Goal: Task Accomplishment & Management: Complete application form

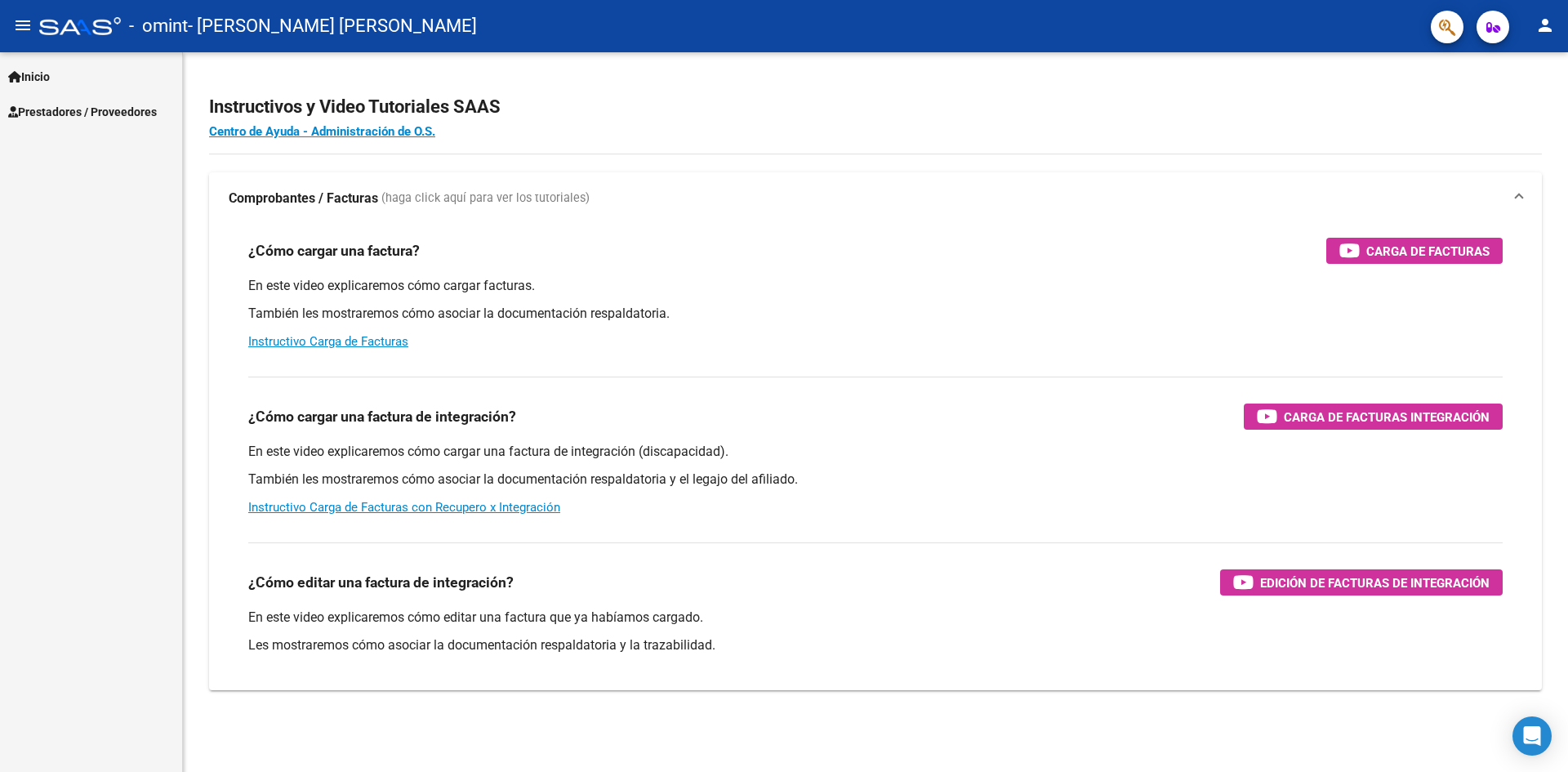
click at [77, 112] on span "Prestadores / Proveedores" at bounding box center [82, 112] width 149 height 18
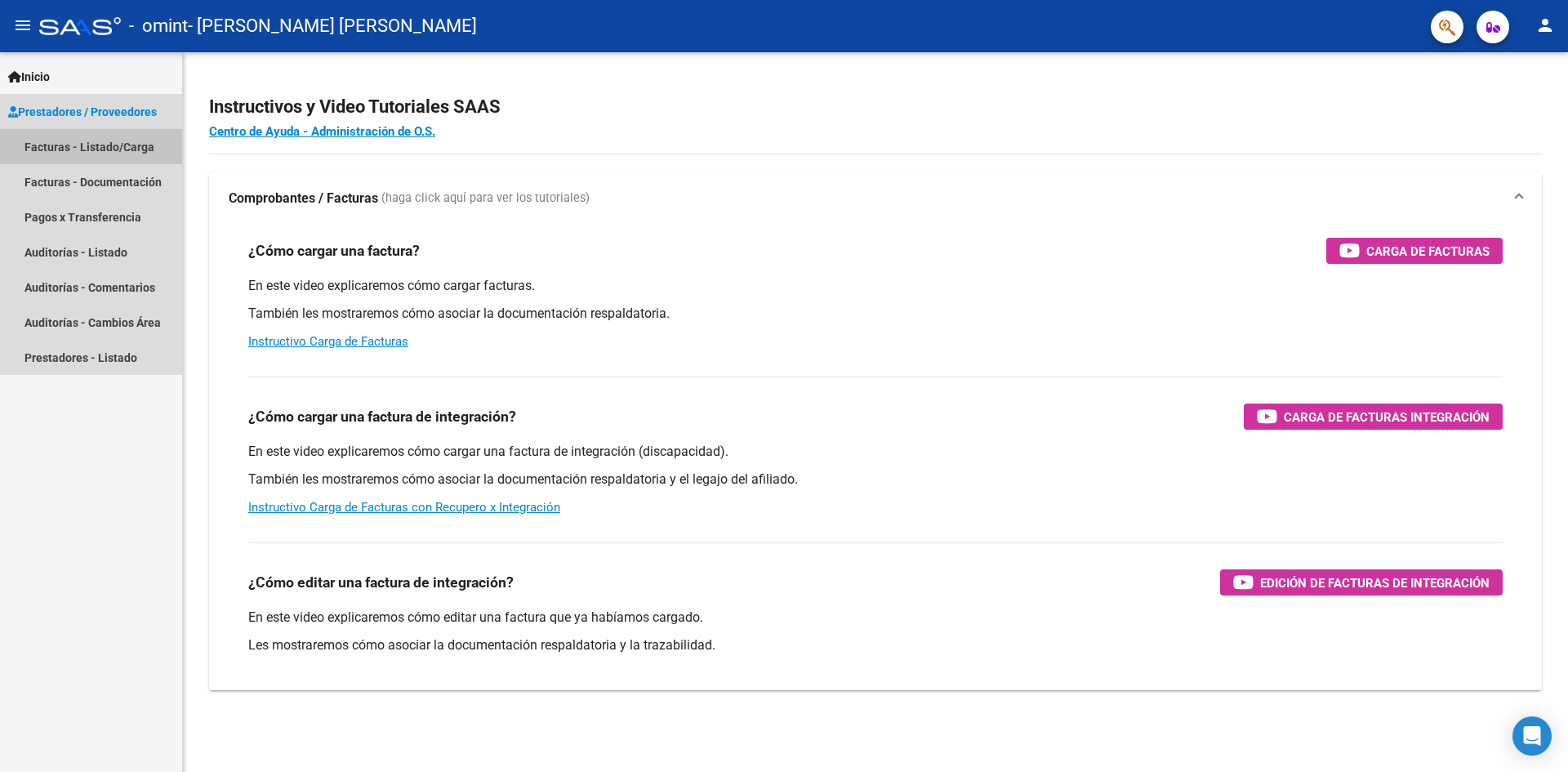
click at [93, 143] on link "Facturas - Listado/Carga" at bounding box center [91, 146] width 182 height 35
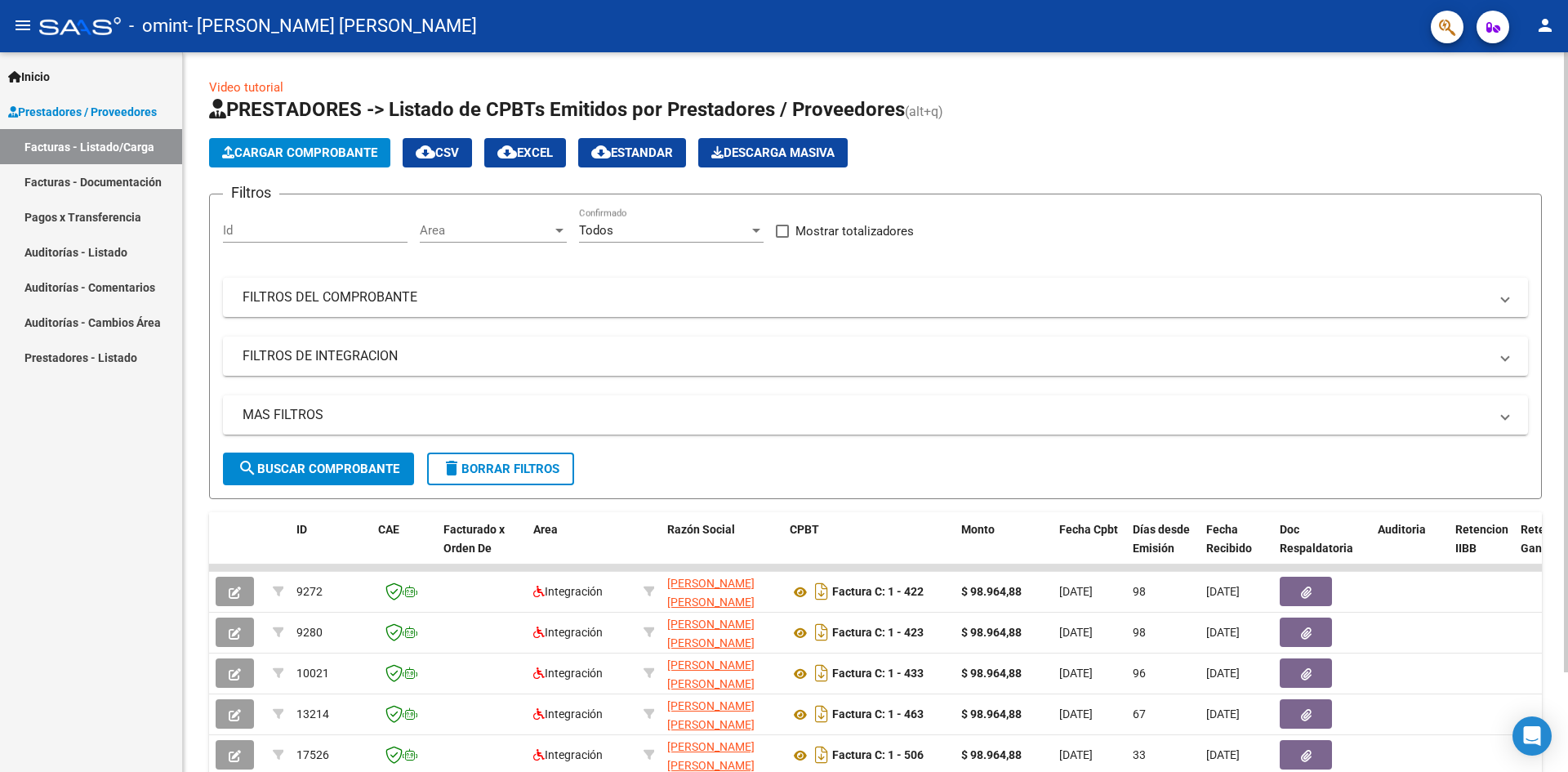
click at [315, 155] on span "Cargar Comprobante" at bounding box center [299, 152] width 155 height 15
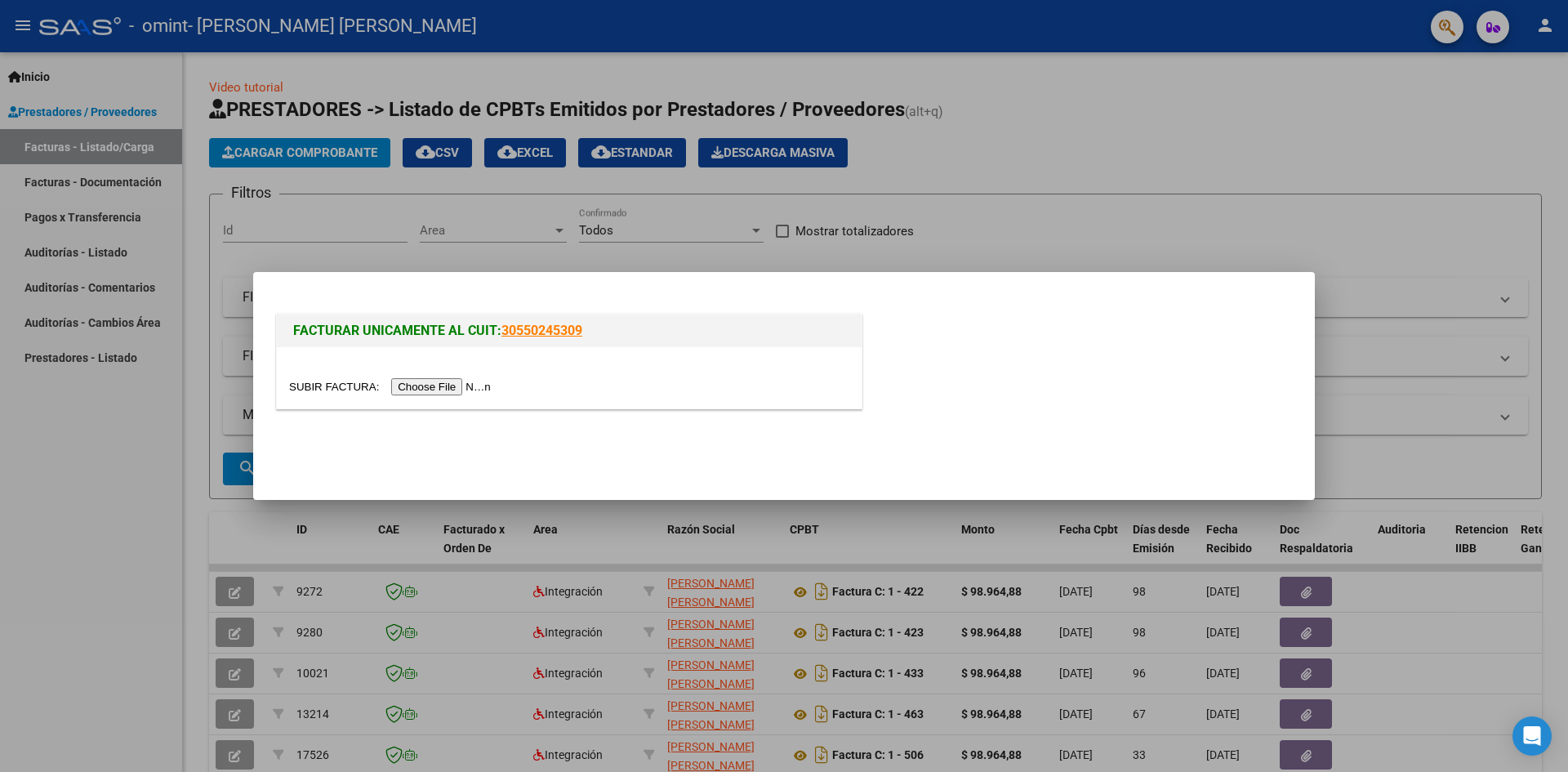
click at [445, 390] on input "file" at bounding box center [392, 386] width 207 height 17
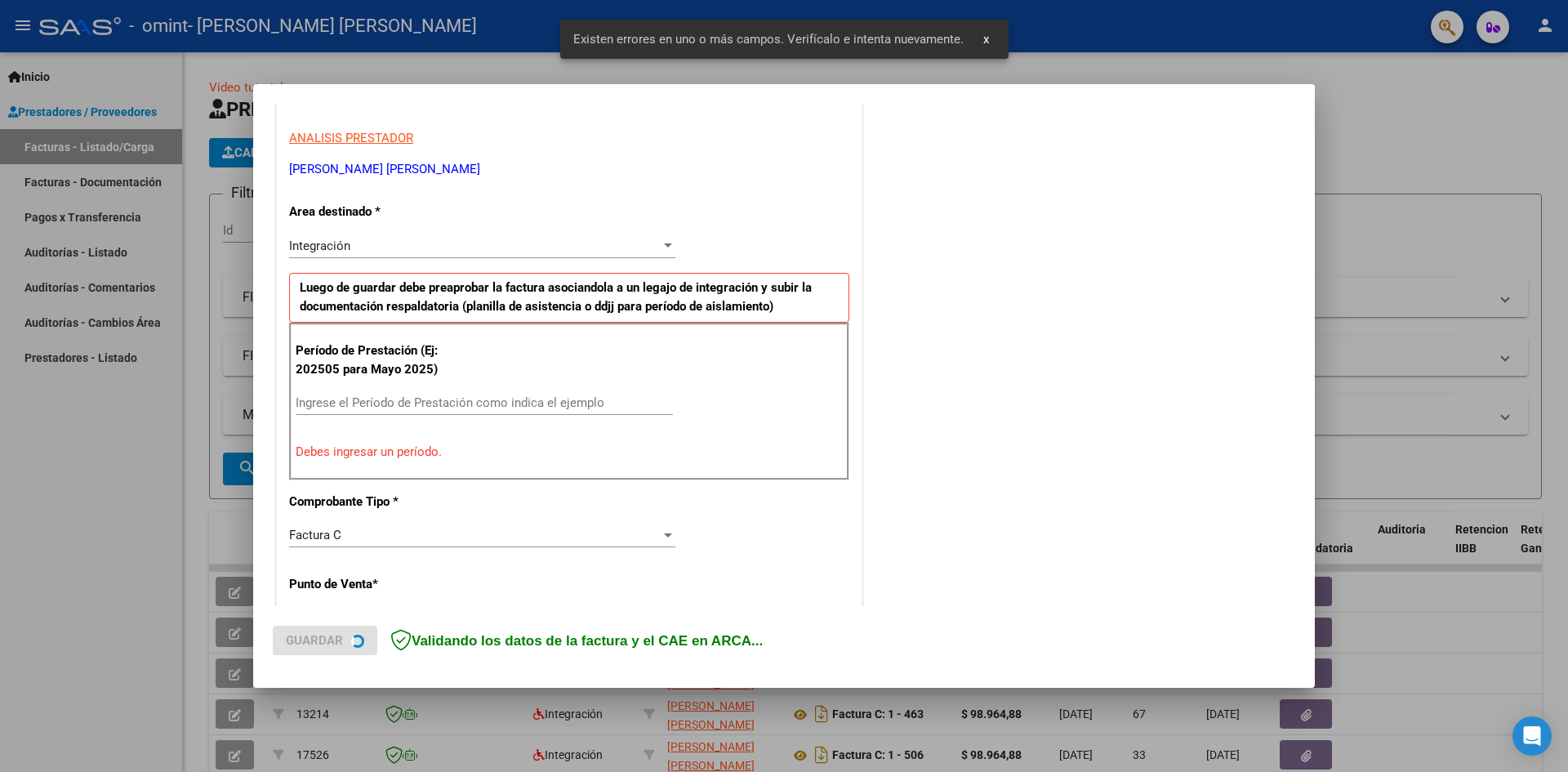
scroll to position [287, 0]
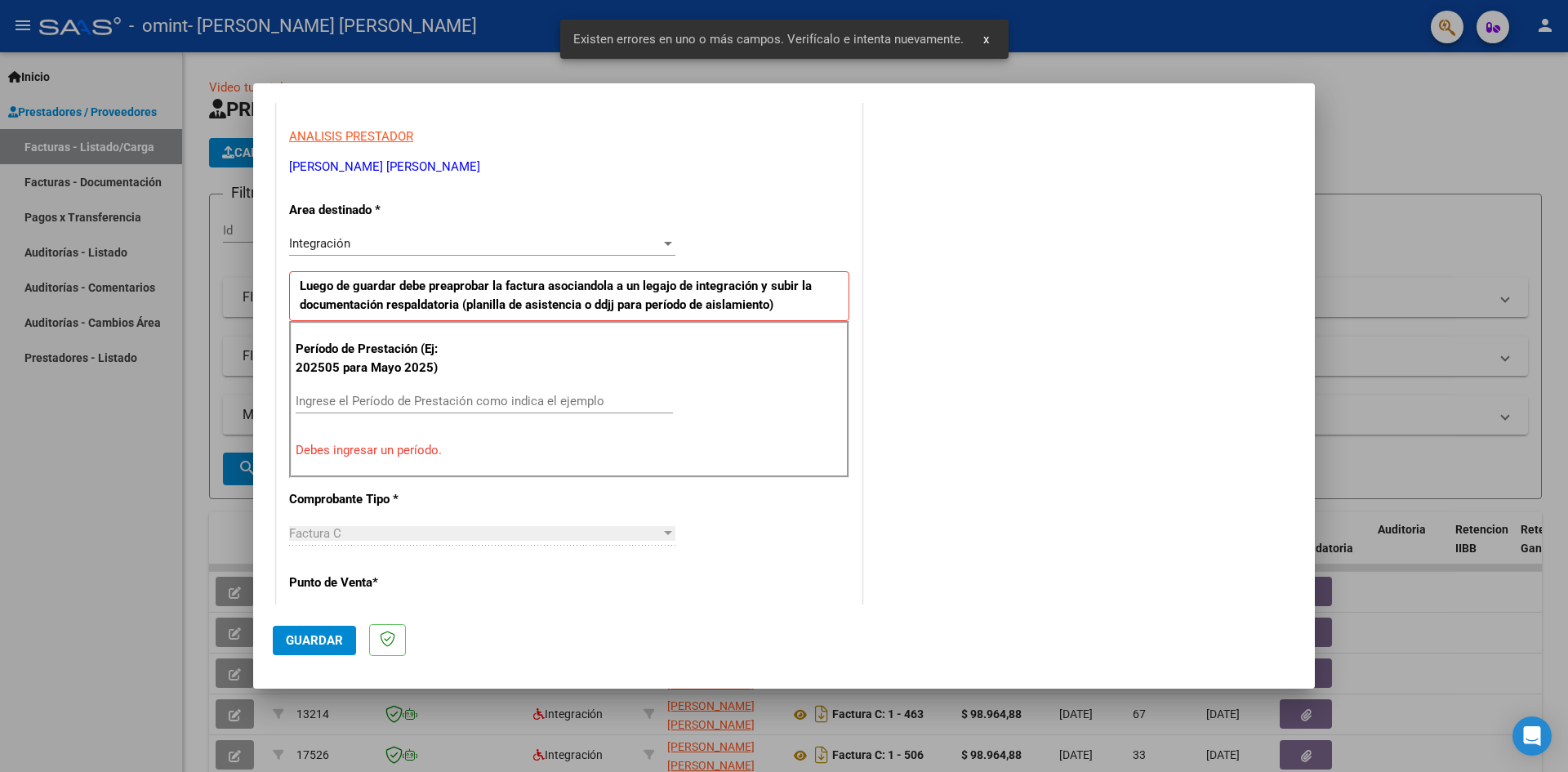
click at [411, 398] on input "Ingrese el Período de Prestación como indica el ejemplo" at bounding box center [484, 400] width 377 height 15
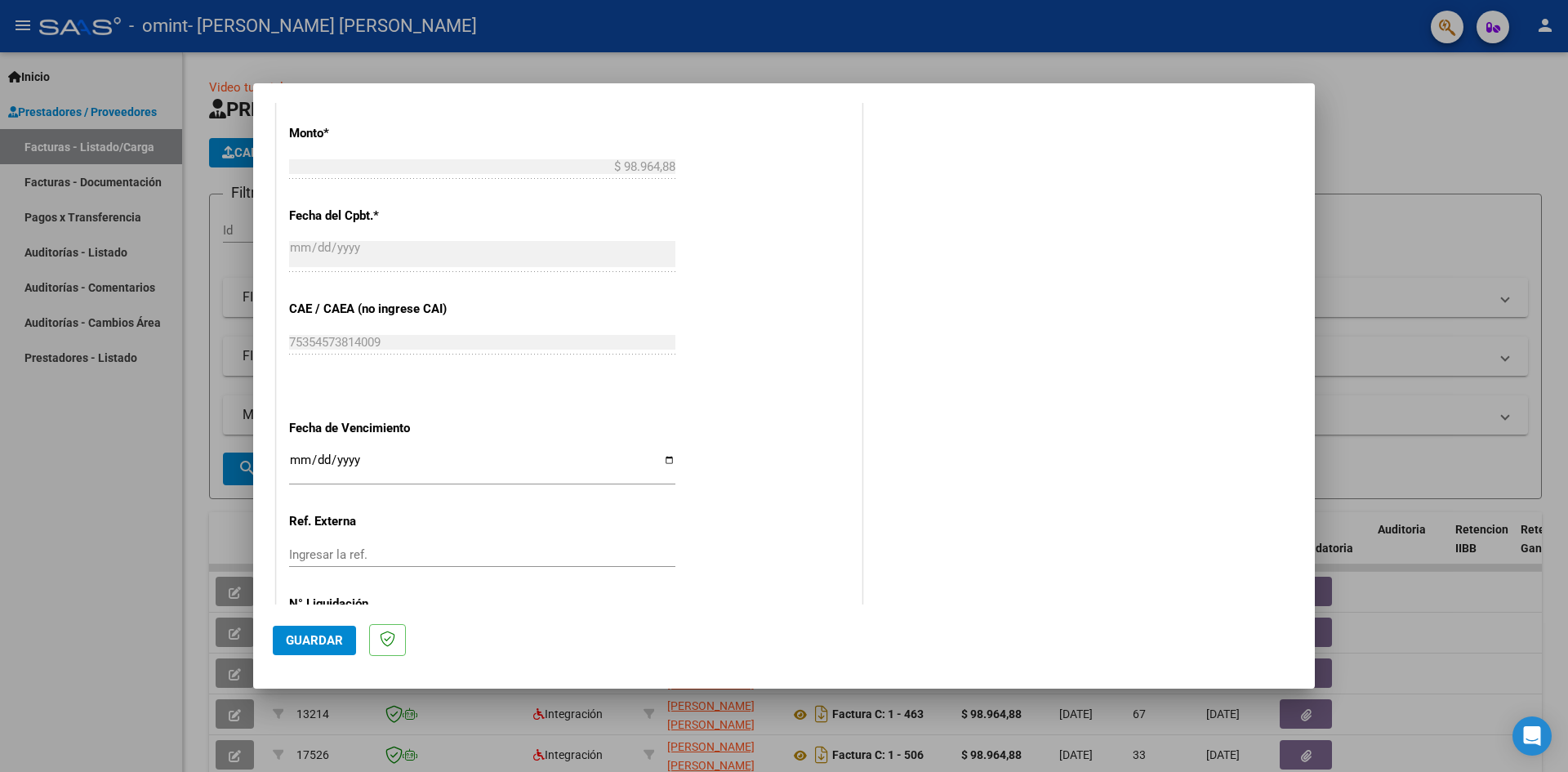
scroll to position [936, 0]
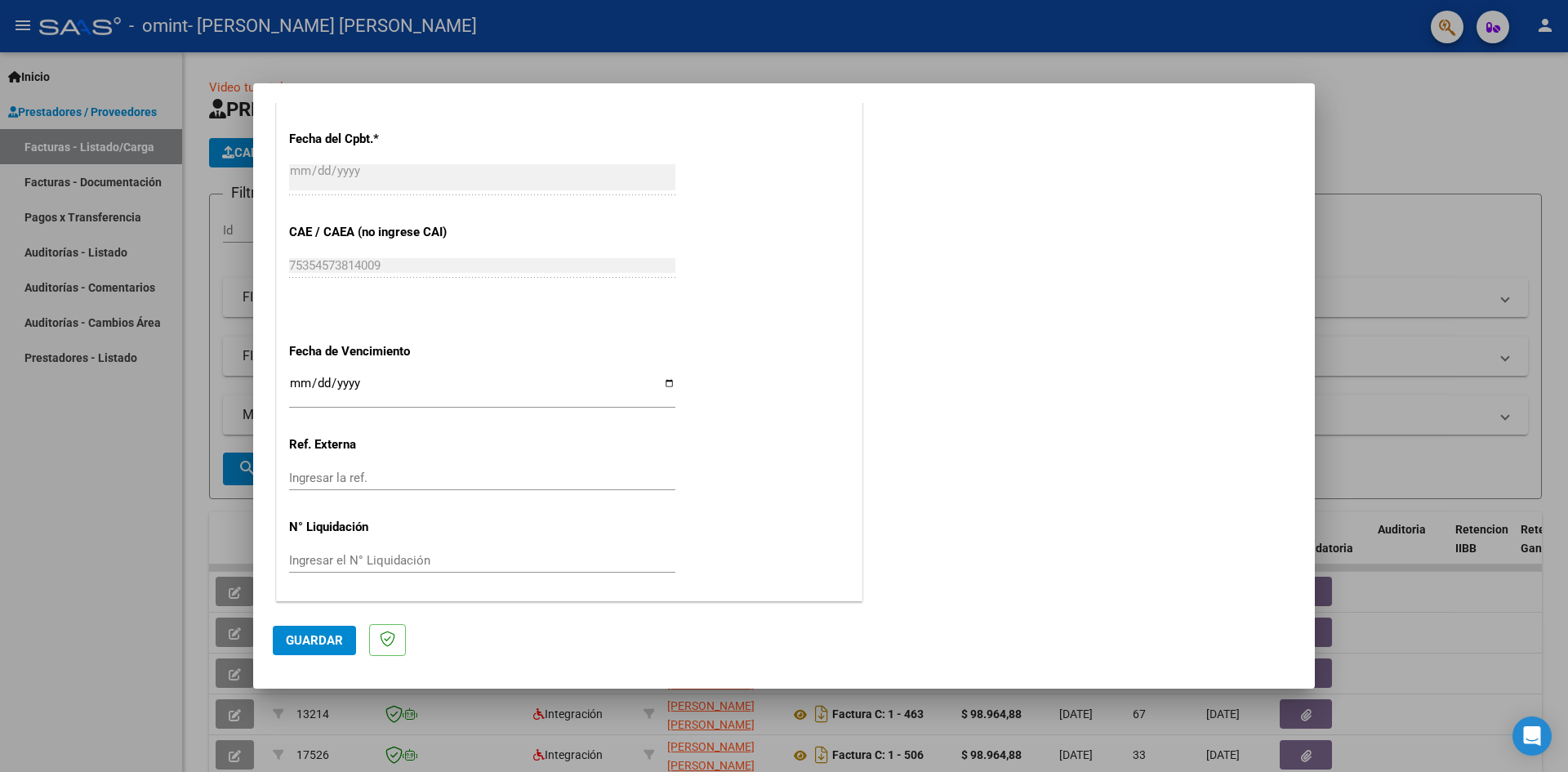
type input "202508"
click at [665, 385] on input "Ingresar la fecha" at bounding box center [482, 389] width 386 height 26
type input "[DATE]"
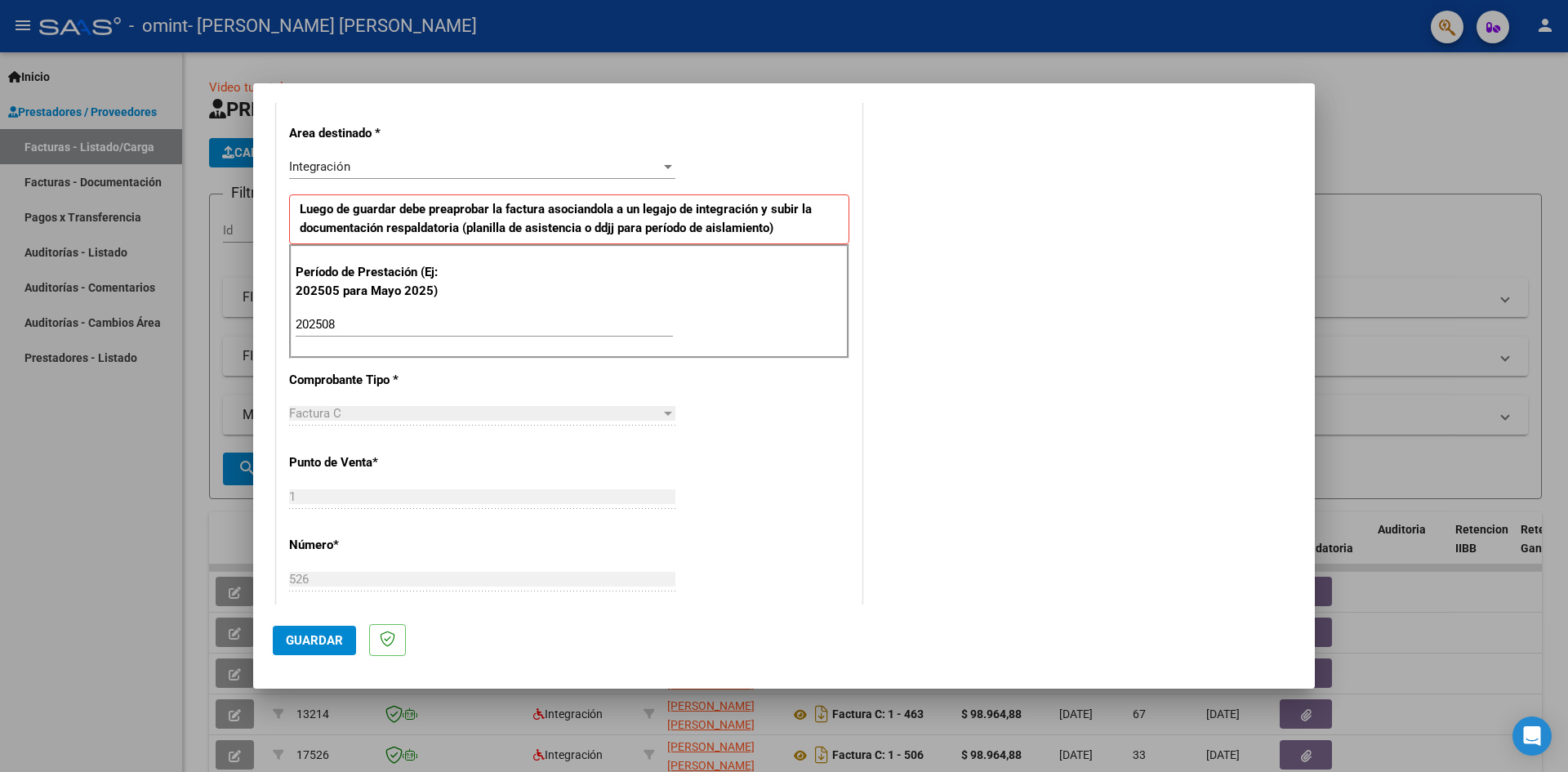
scroll to position [0, 0]
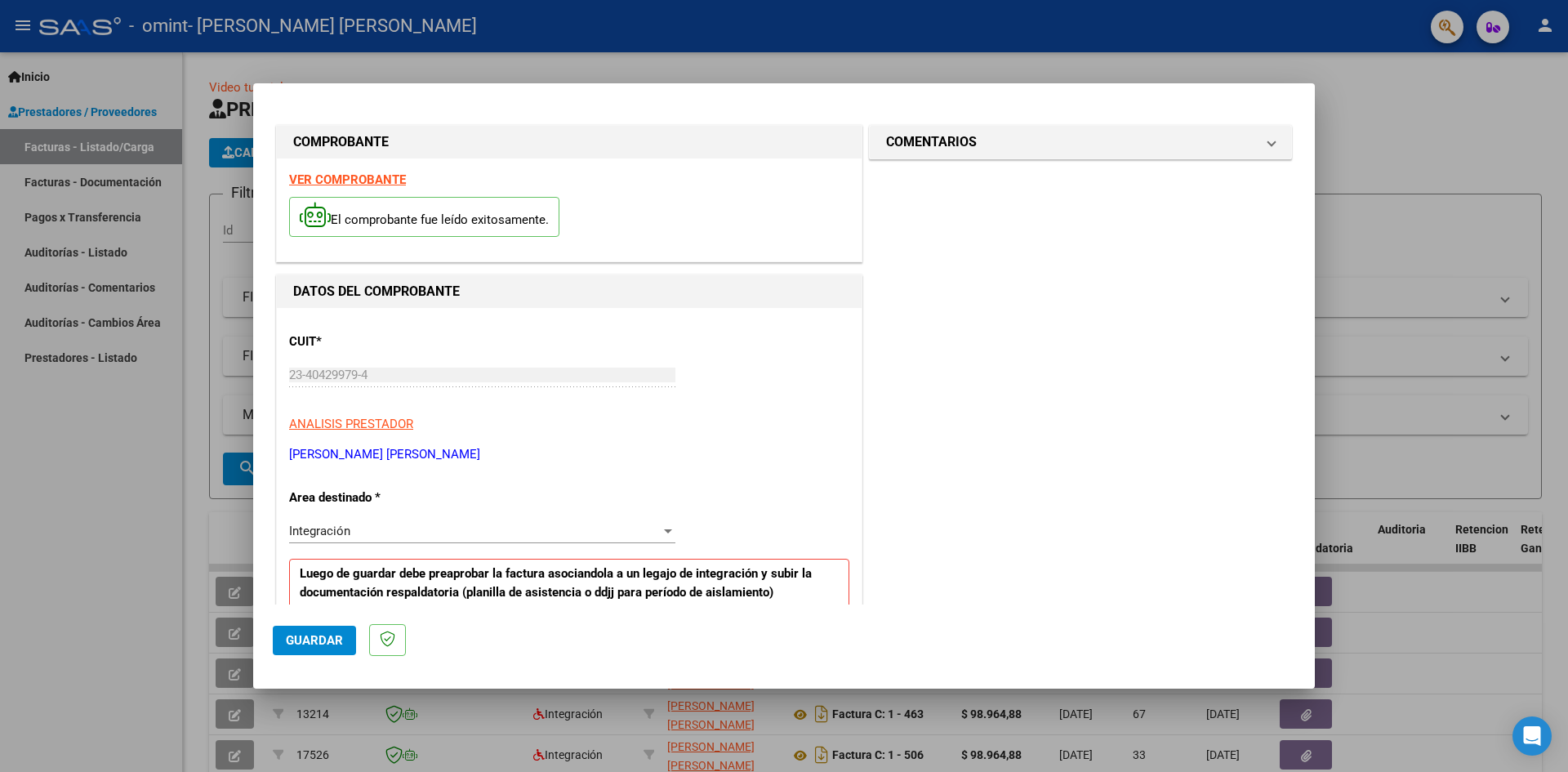
click at [325, 634] on span "Guardar" at bounding box center [314, 639] width 57 height 15
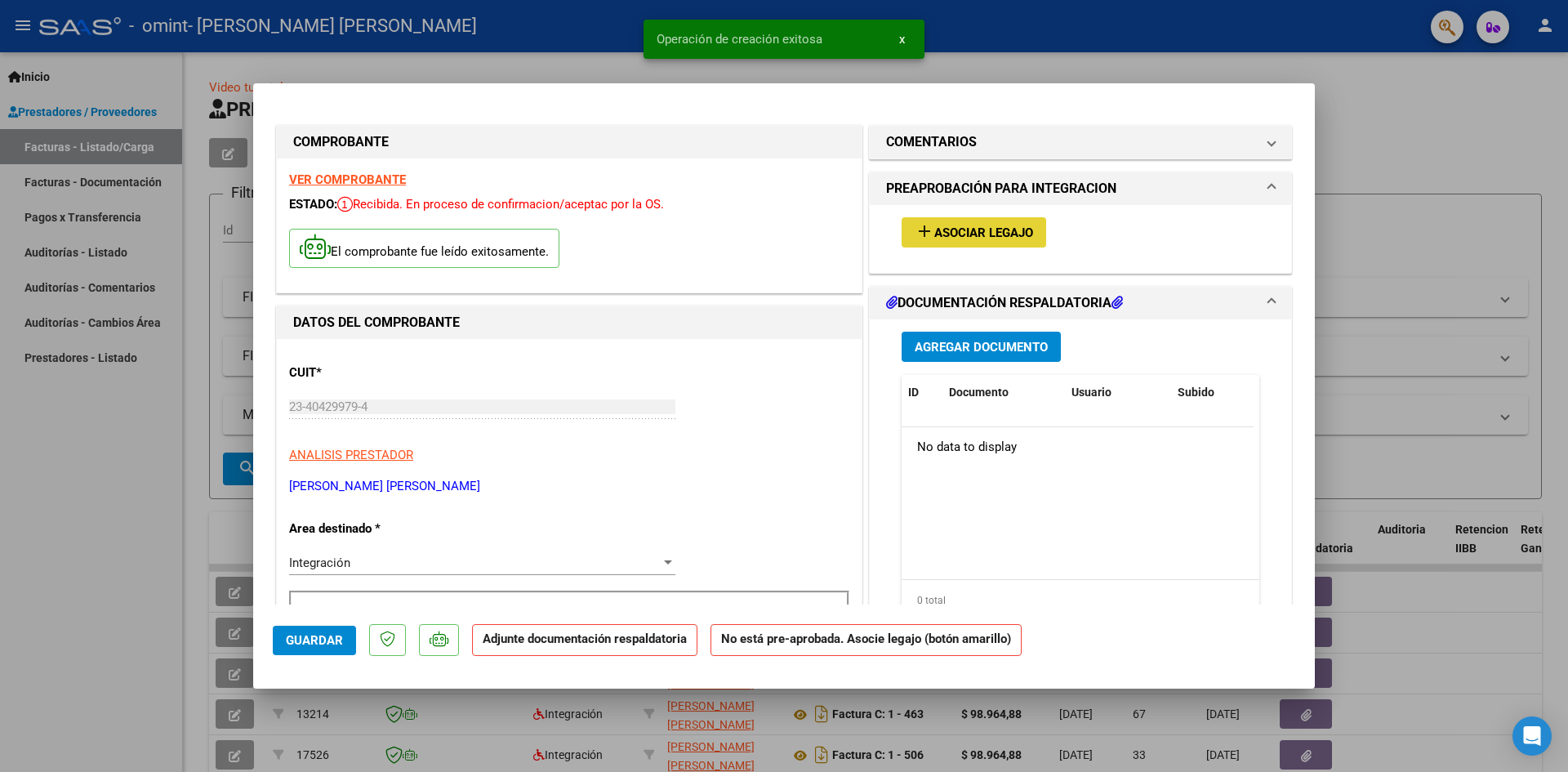
click at [1001, 230] on span "Asociar Legajo" at bounding box center [984, 232] width 99 height 15
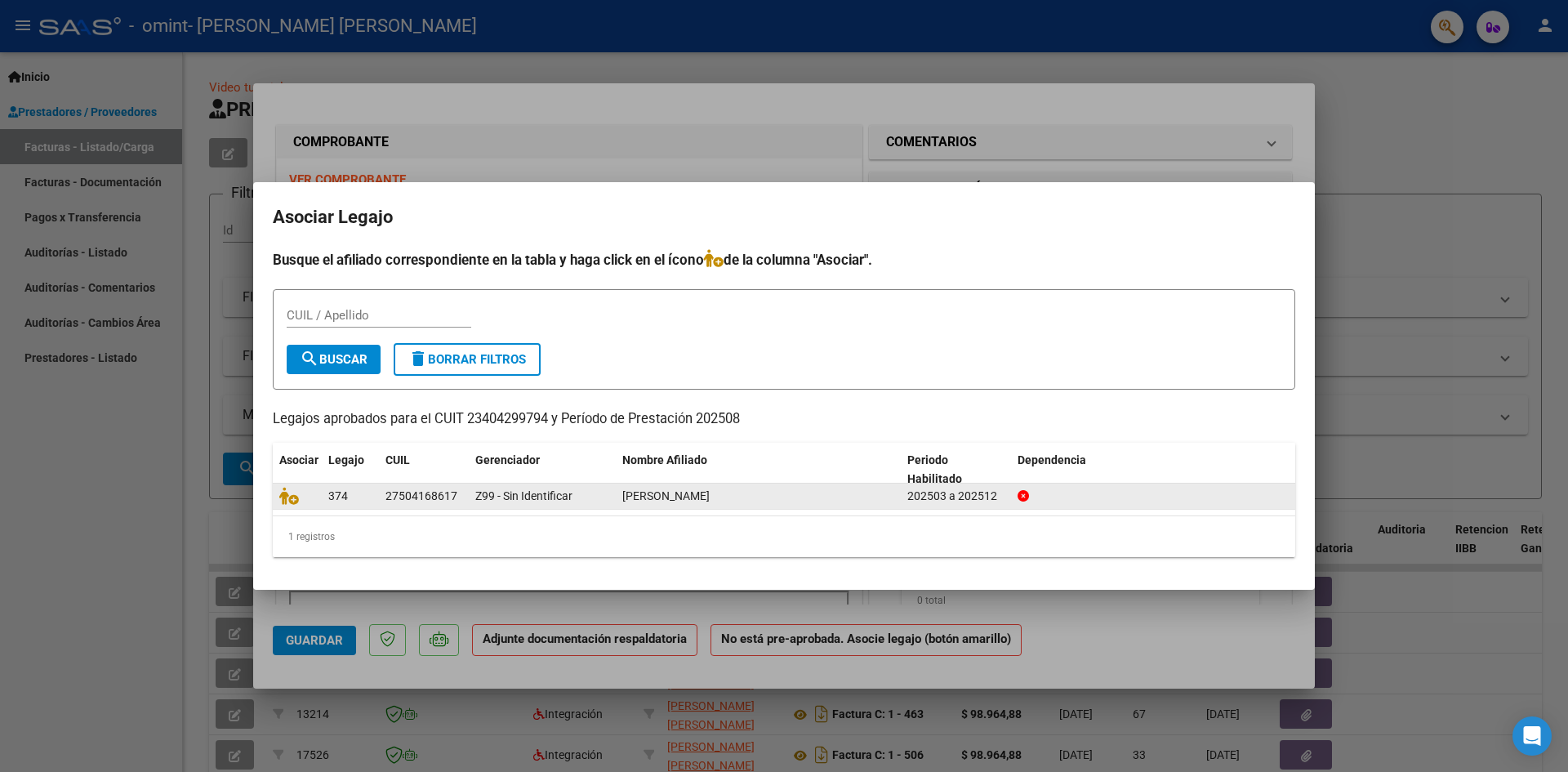
click at [706, 503] on span "[PERSON_NAME]" at bounding box center [666, 495] width 88 height 13
click at [295, 498] on icon at bounding box center [289, 496] width 20 height 18
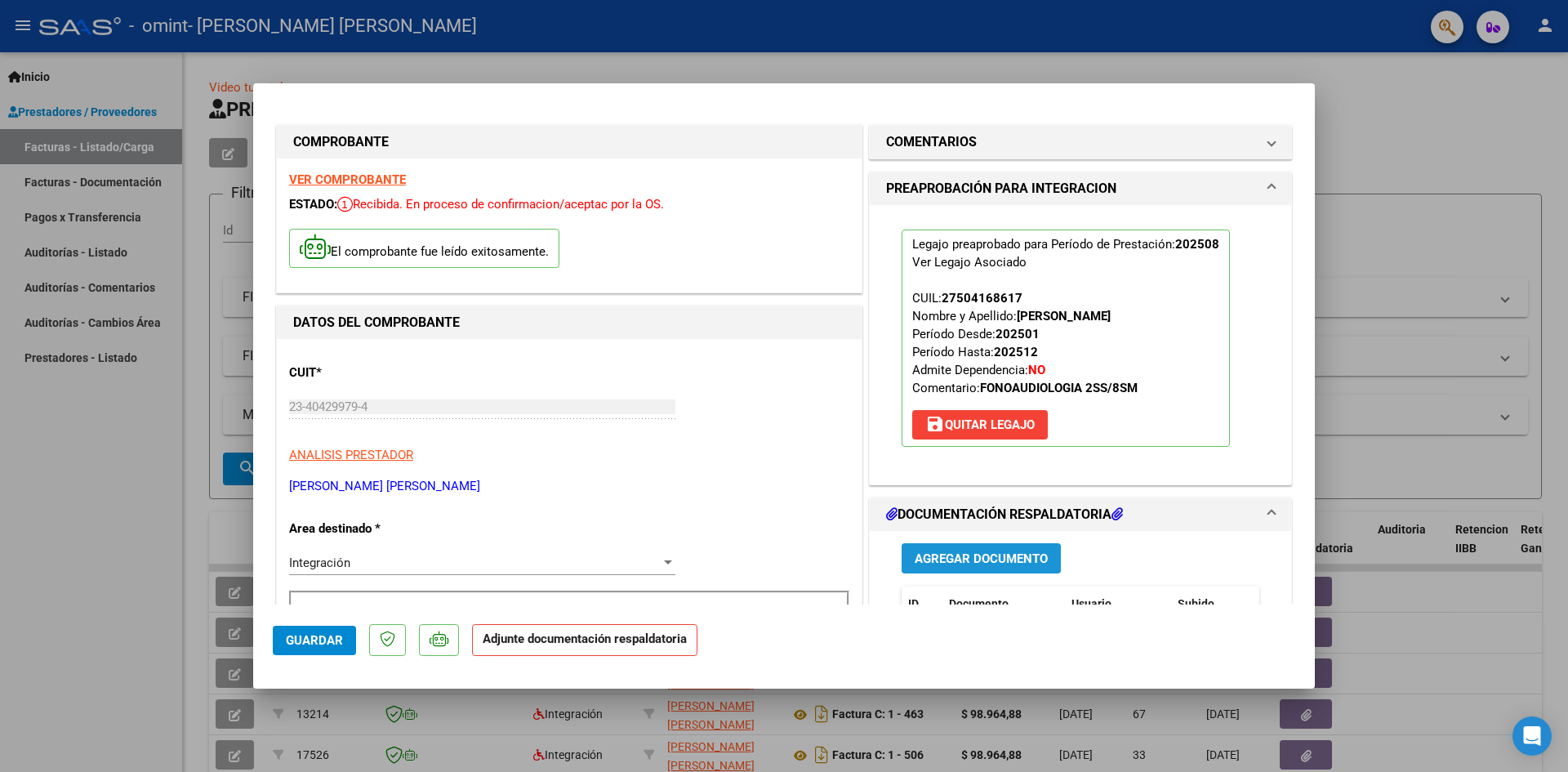
click at [936, 557] on span "Agregar Documento" at bounding box center [981, 558] width 133 height 15
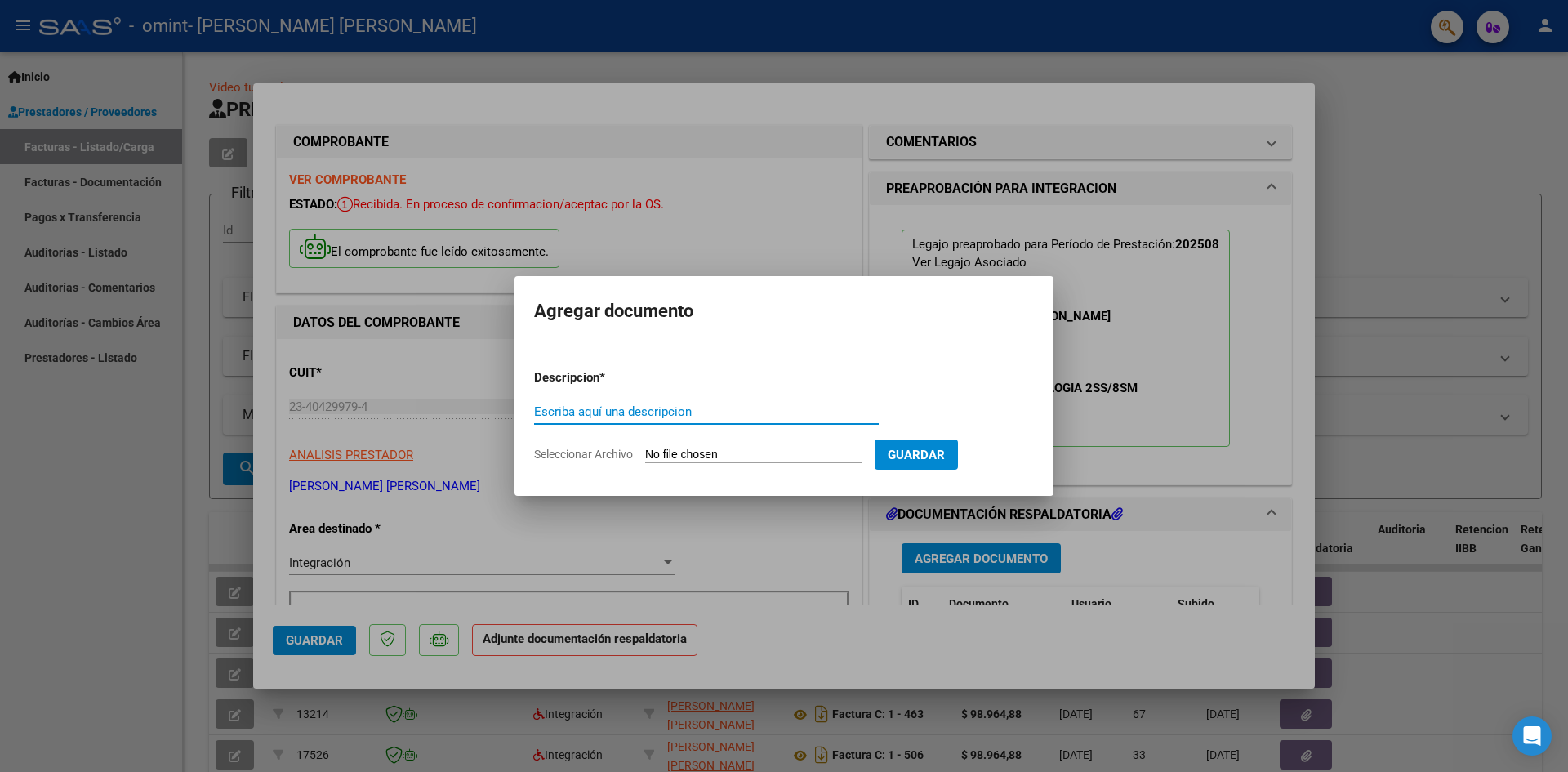
click at [581, 410] on input "Escriba aquí una descripcion" at bounding box center [707, 411] width 344 height 15
click at [615, 454] on span "Seleccionar Archivo" at bounding box center [583, 454] width 99 height 13
click at [645, 454] on input "Seleccionar Archivo" at bounding box center [753, 455] width 216 height 15
type input "C:\fakepath\planilla AGOSTO.pdf"
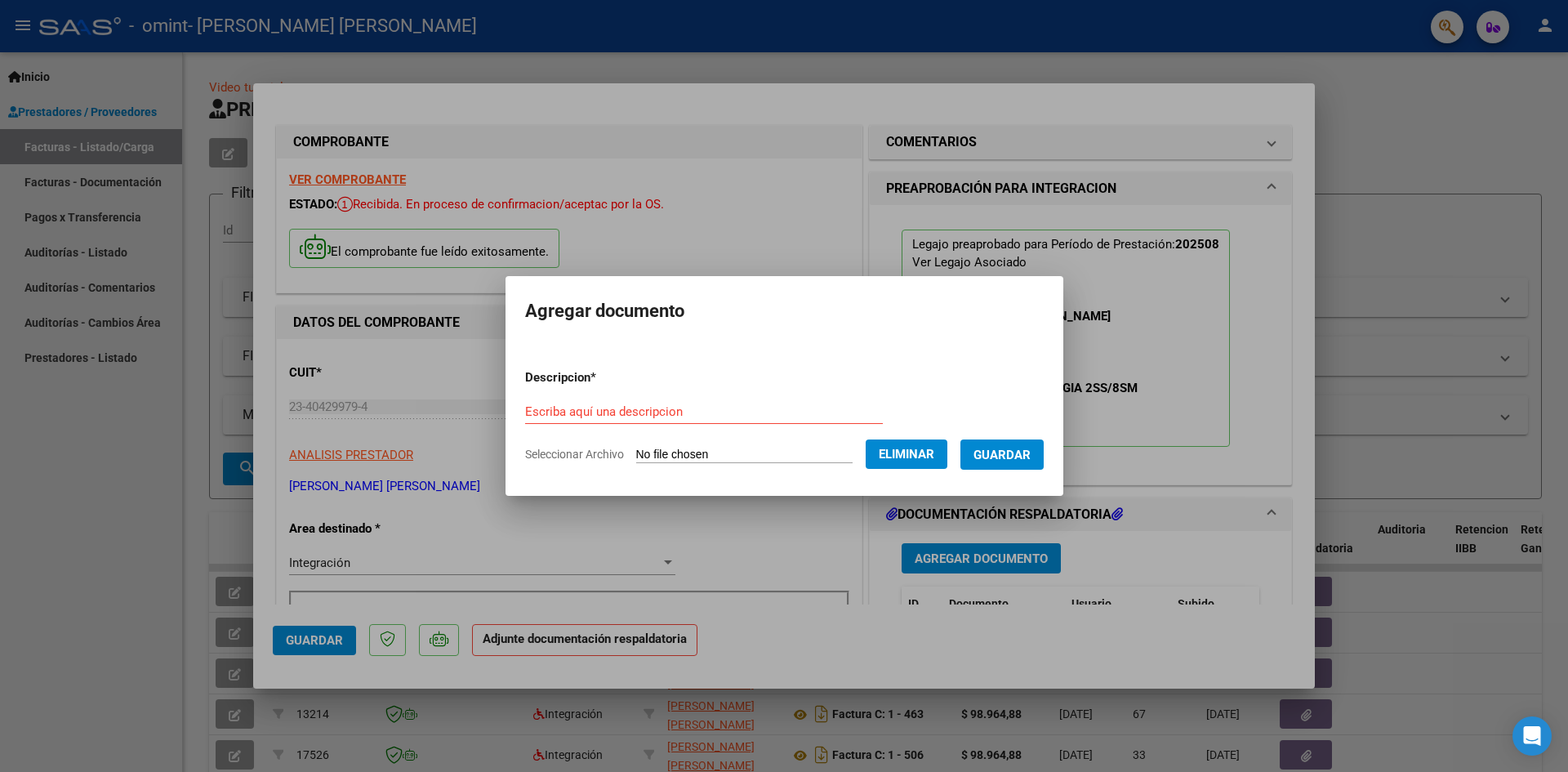
click at [935, 457] on span "Eliminar" at bounding box center [906, 454] width 56 height 15
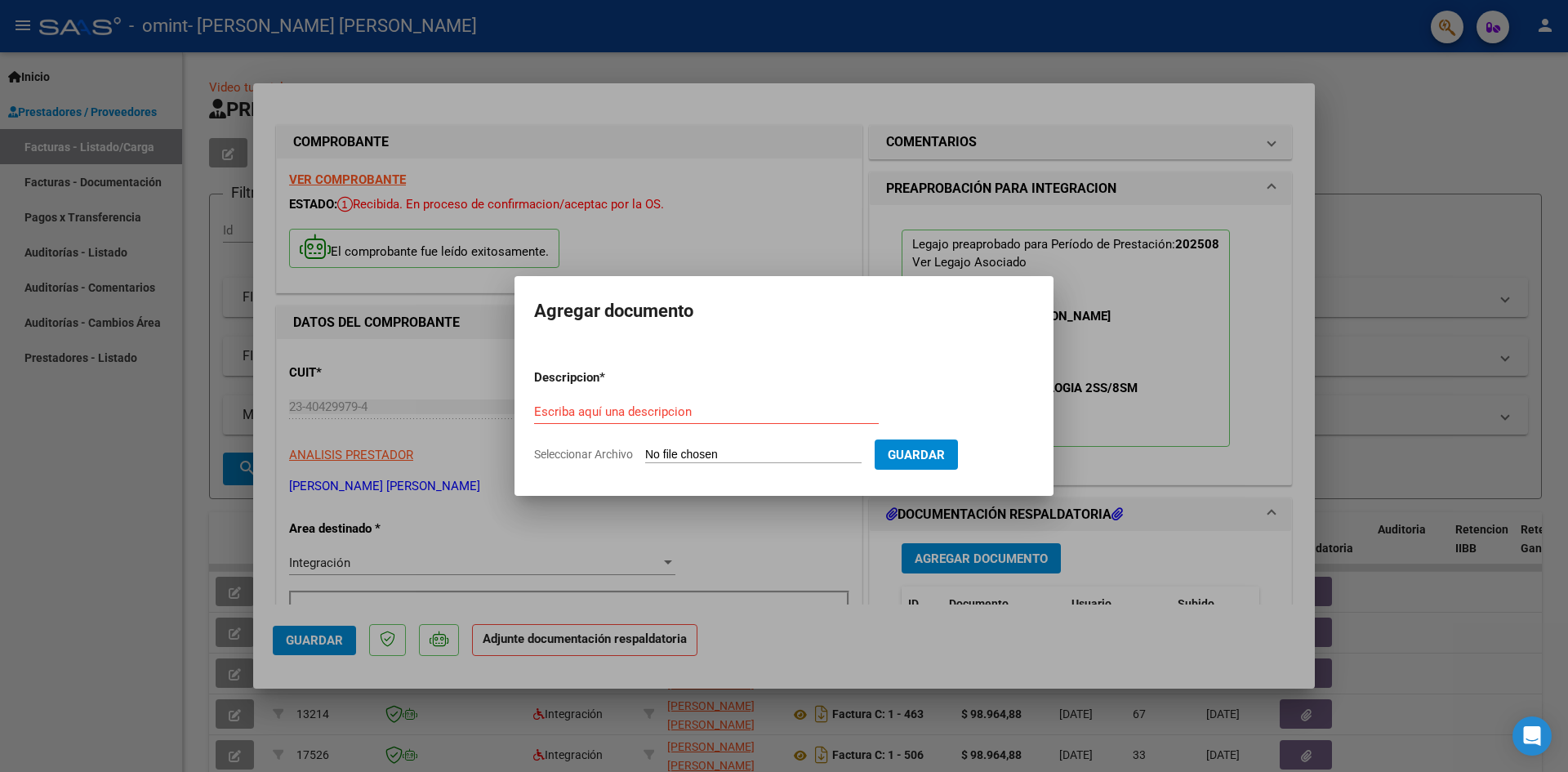
click at [782, 450] on input "Seleccionar Archivo" at bounding box center [753, 455] width 216 height 15
type input "C:\fakepath\planilla AGOSTO.pdf"
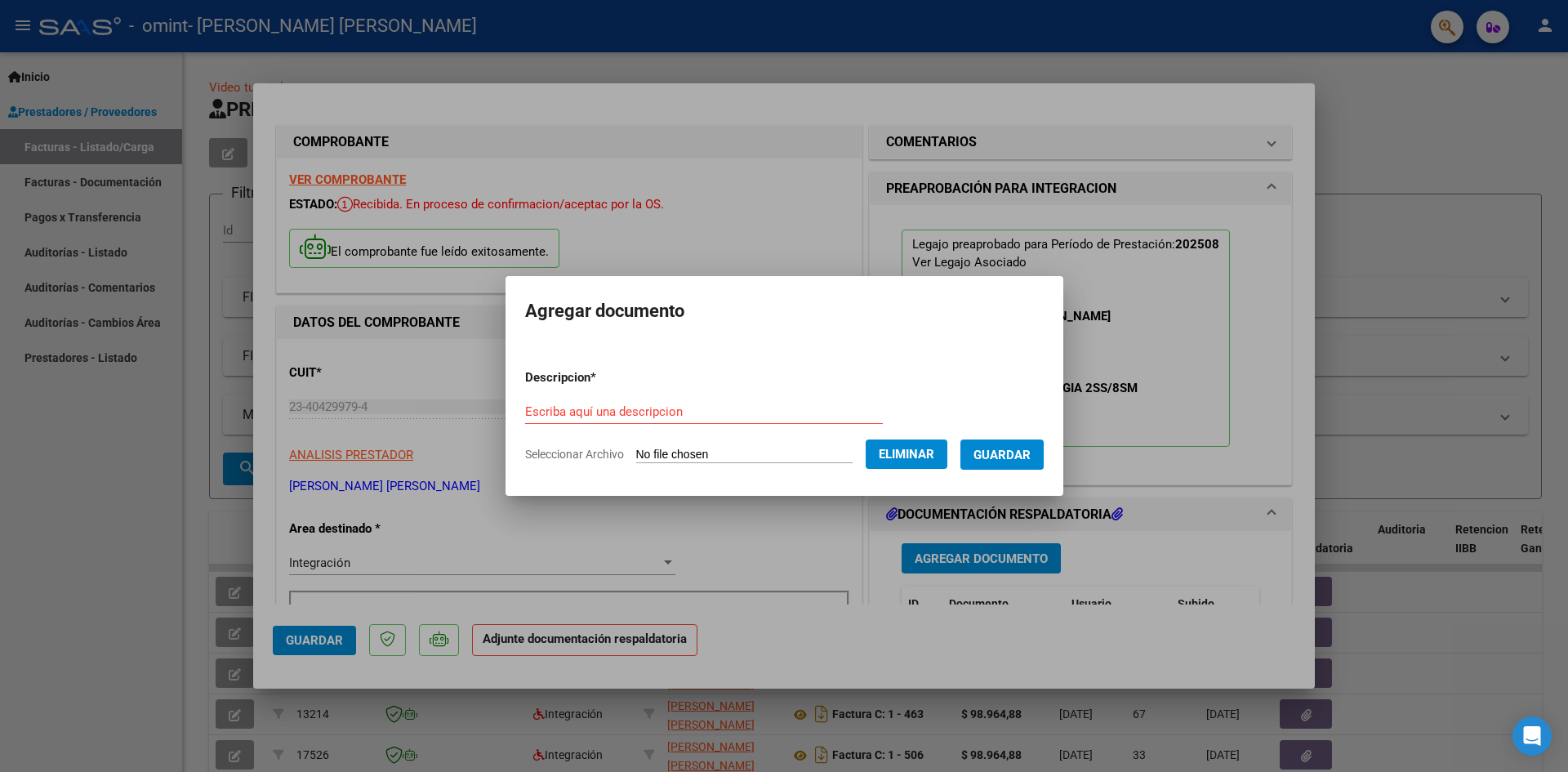
click at [1030, 454] on span "Guardar" at bounding box center [1002, 454] width 57 height 15
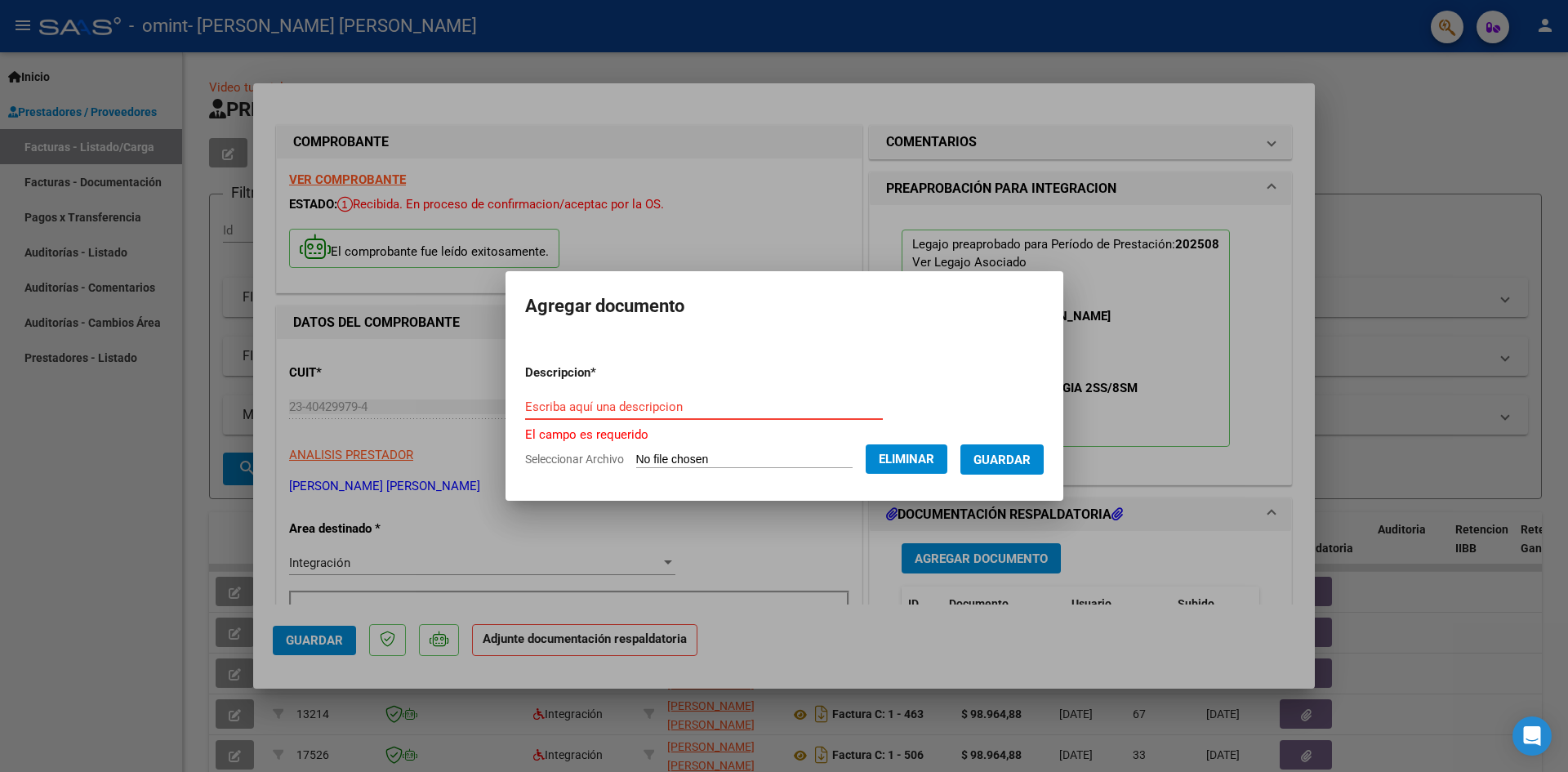
click at [644, 405] on input "Escriba aquí una descripcion" at bounding box center [704, 406] width 358 height 15
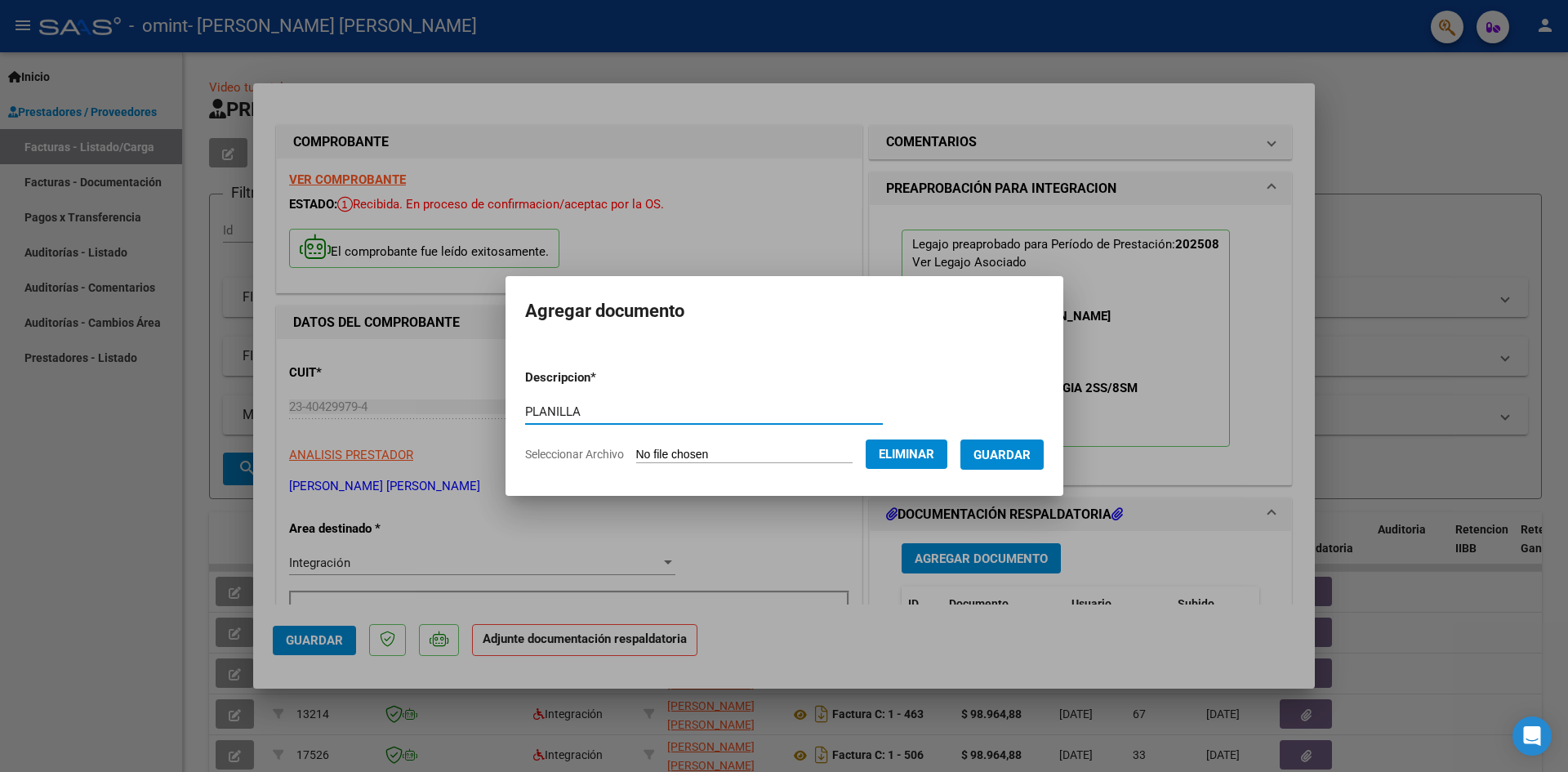
type input "PLANILLA"
click at [1024, 445] on button "Guardar" at bounding box center [1002, 454] width 83 height 30
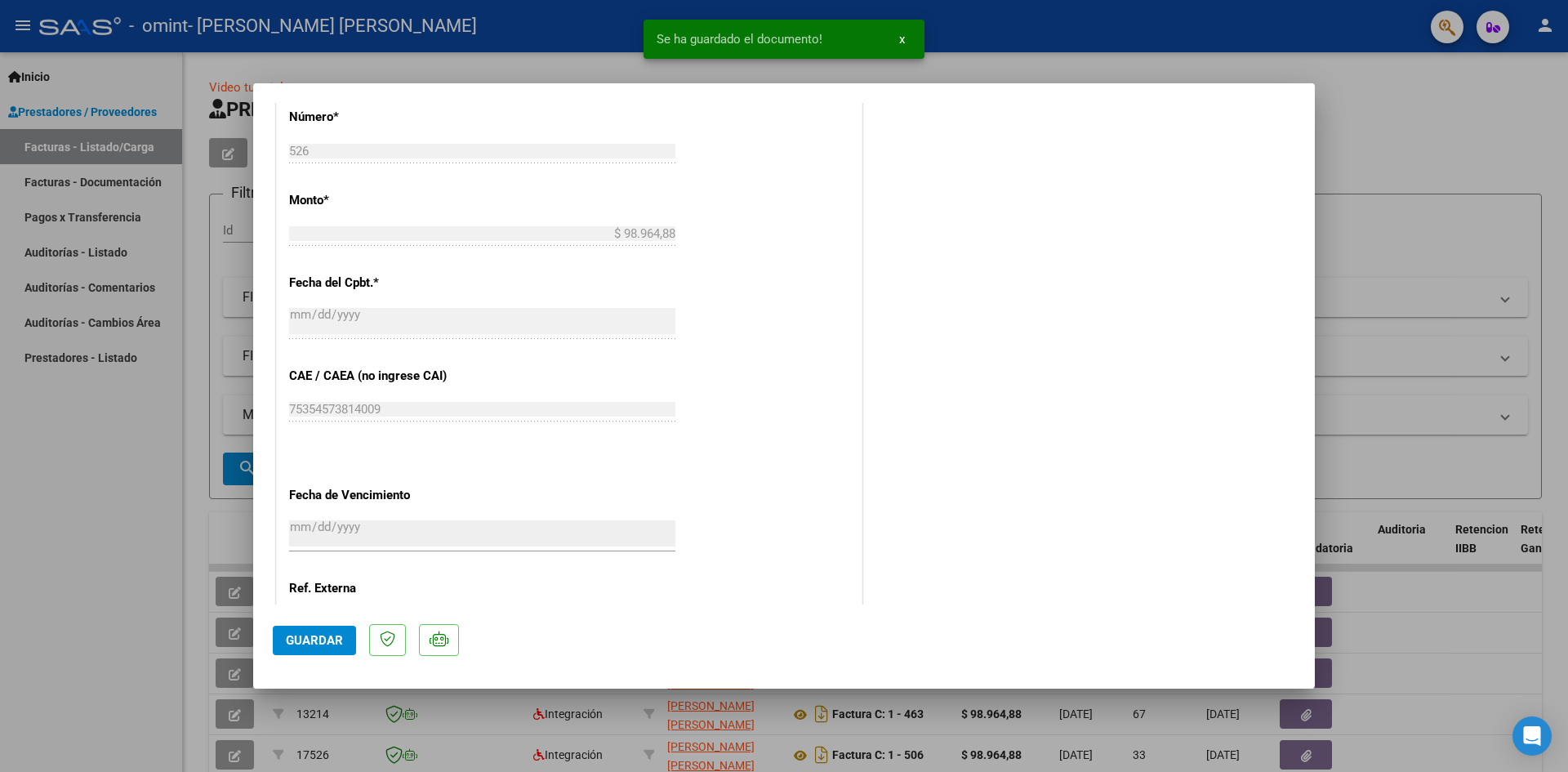
scroll to position [960, 0]
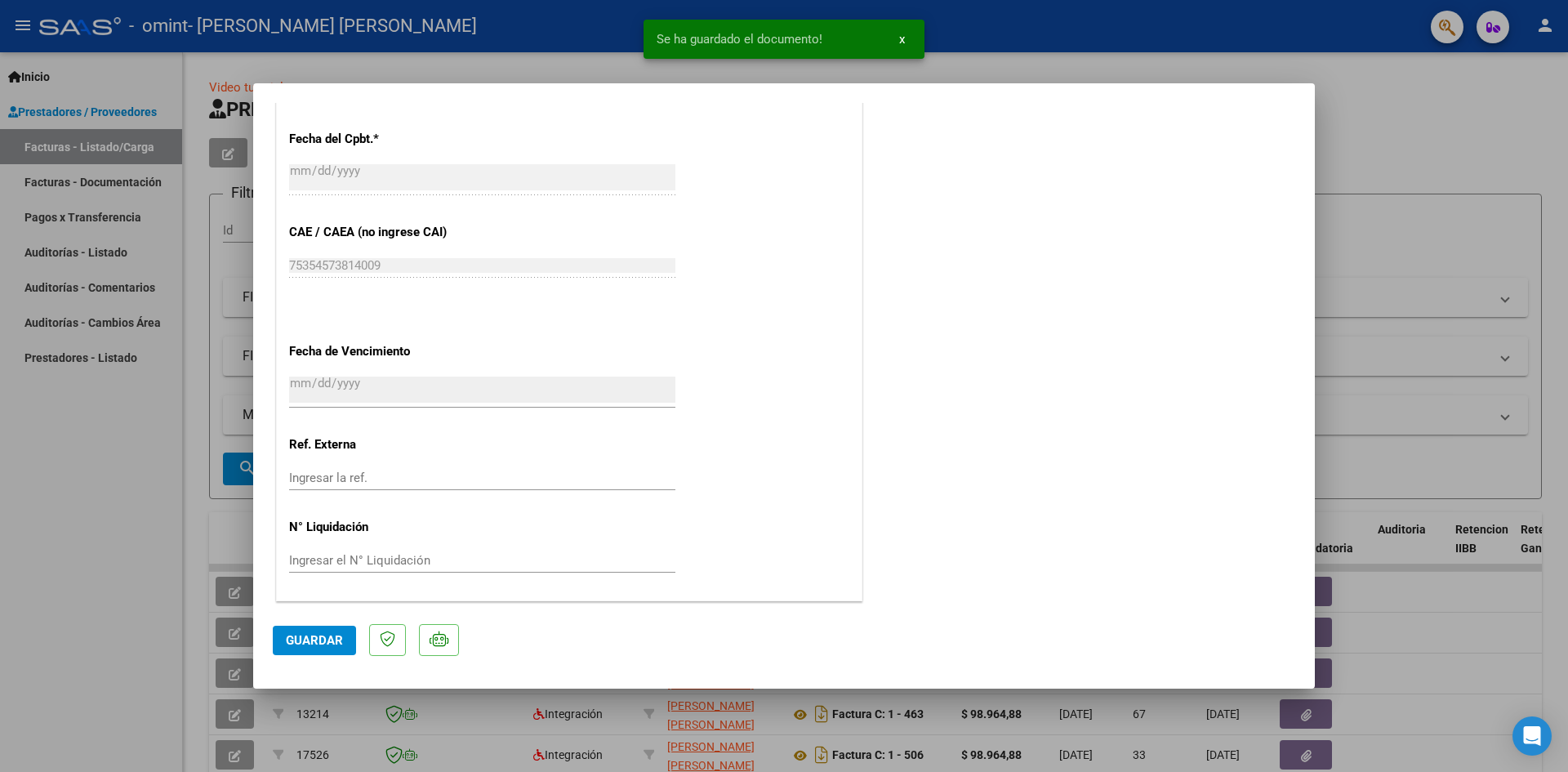
click at [326, 644] on span "Guardar" at bounding box center [314, 639] width 57 height 15
click at [301, 639] on span "Guardar" at bounding box center [314, 639] width 57 height 15
click at [201, 594] on div at bounding box center [784, 386] width 1568 height 772
type input "$ 0,00"
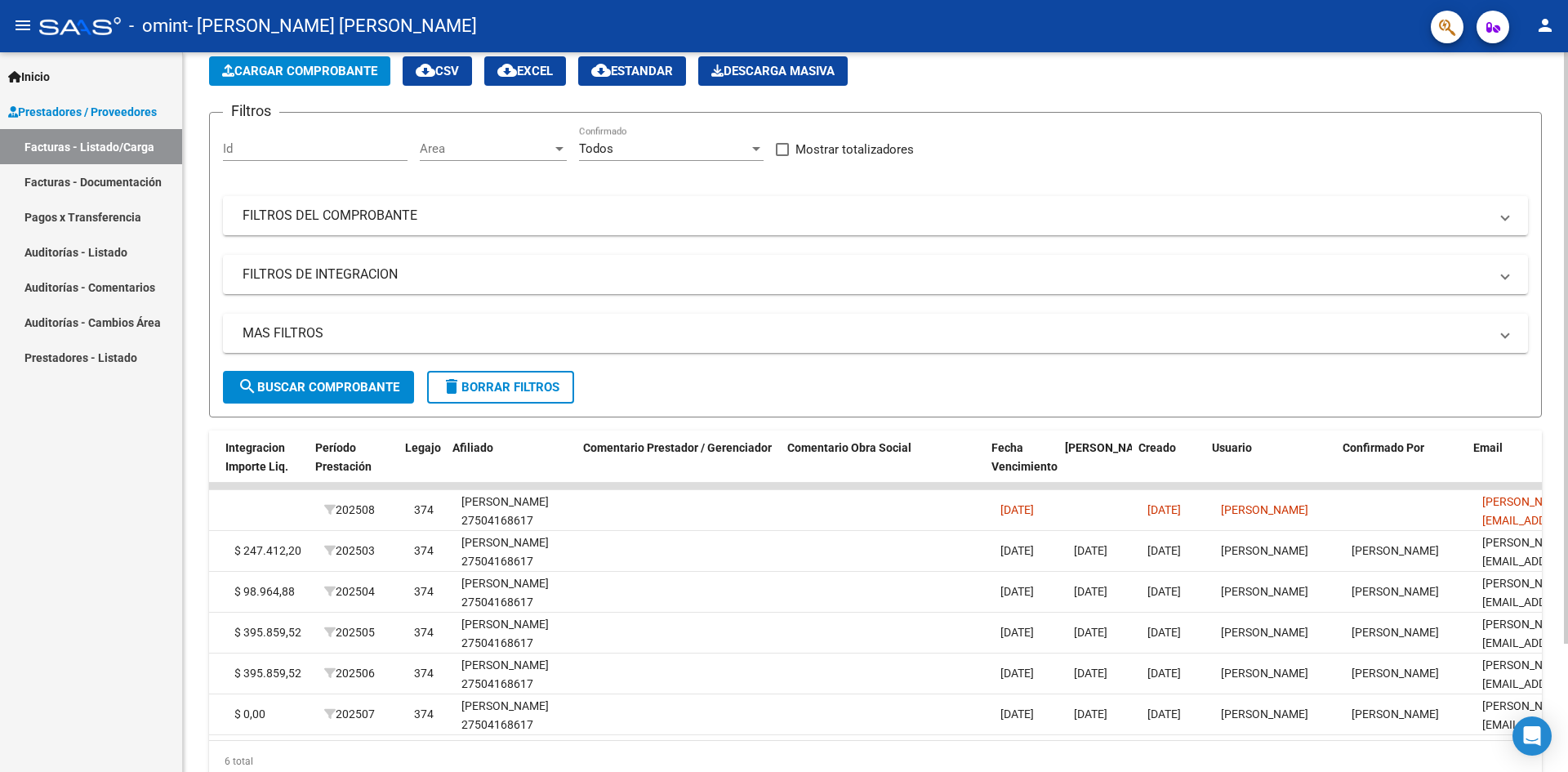
scroll to position [0, 2110]
